Goal: Task Accomplishment & Management: Complete application form

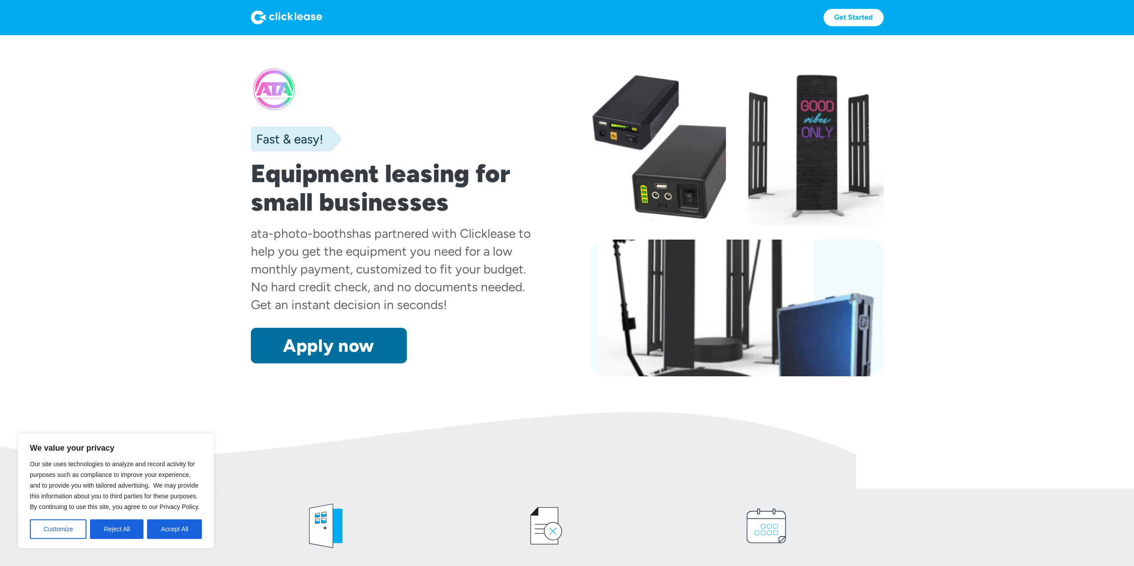
click at [336, 346] on link "Apply now" at bounding box center [329, 346] width 156 height 36
